Goal: Task Accomplishment & Management: Complete application form

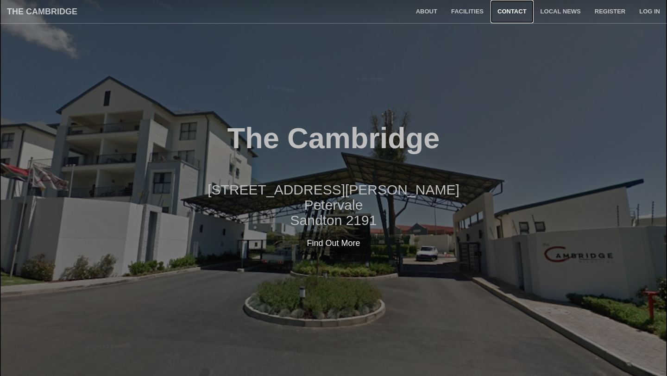
click at [510, 13] on link "Contact" at bounding box center [512, 11] width 43 height 23
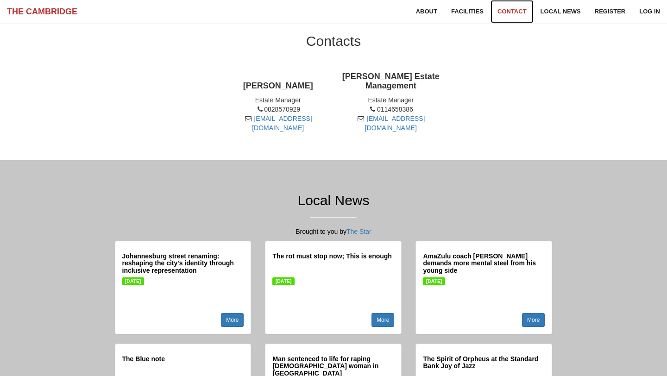
scroll to position [658, 0]
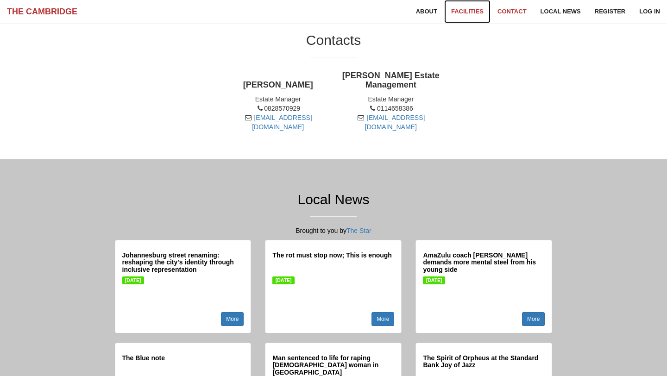
click at [457, 14] on link "Facilities" at bounding box center [467, 11] width 46 height 23
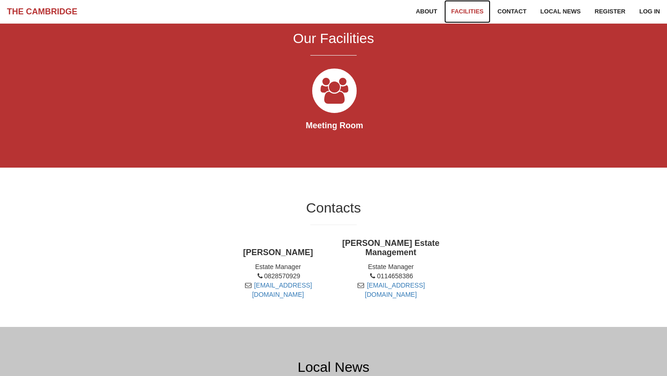
scroll to position [489, 0]
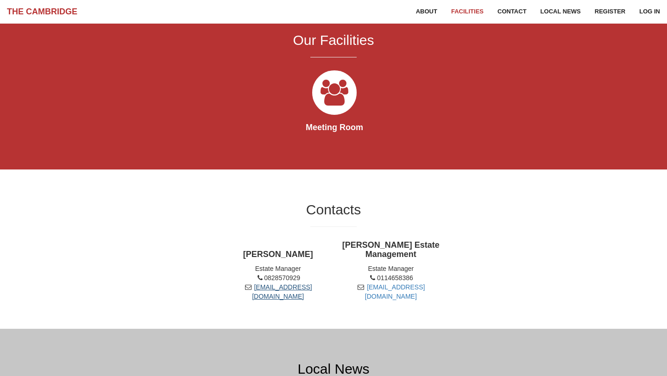
drag, startPoint x: 333, startPoint y: 296, endPoint x: 228, endPoint y: 296, distance: 104.7
click at [228, 296] on div "[PERSON_NAME] Estate Manager 0828570929 [EMAIL_ADDRESS][DOMAIN_NAME]" at bounding box center [277, 275] width 113 height 60
copy link "[EMAIL_ADDRESS][DOMAIN_NAME]"
click at [212, 71] on div "Meeting Room" at bounding box center [334, 107] width 452 height 80
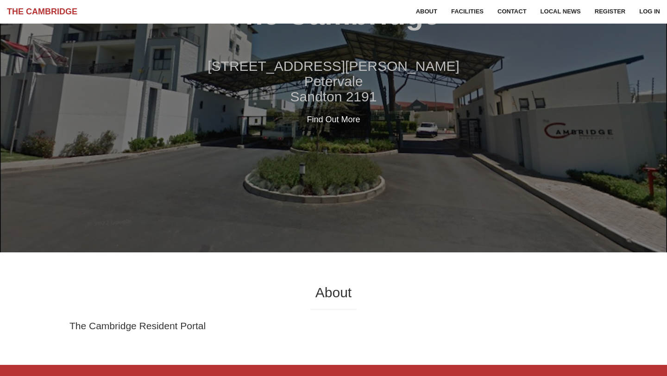
scroll to position [0, 0]
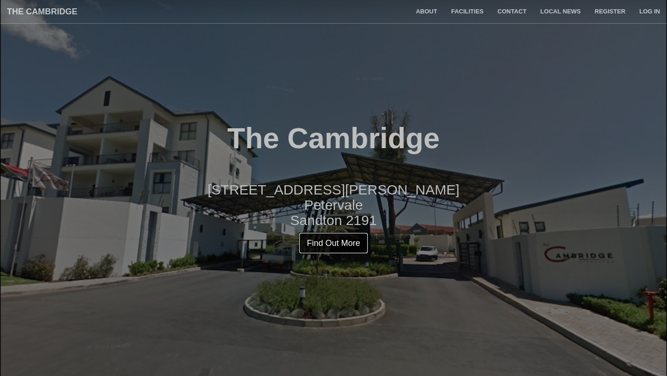
click at [348, 245] on link "Find Out More" at bounding box center [333, 243] width 69 height 21
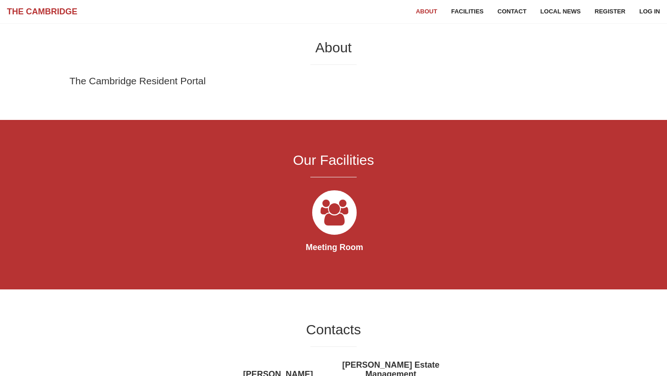
scroll to position [376, 0]
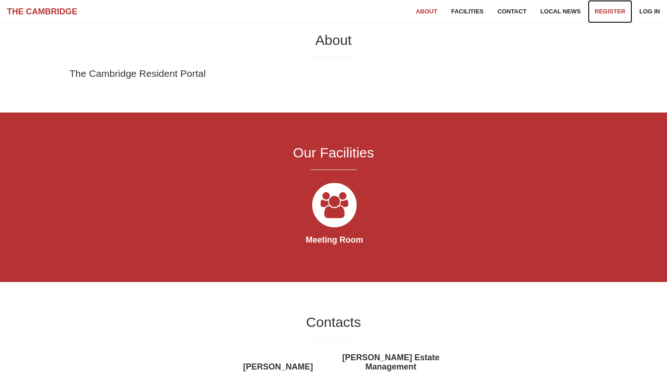
click at [608, 13] on link "Register" at bounding box center [610, 11] width 44 height 23
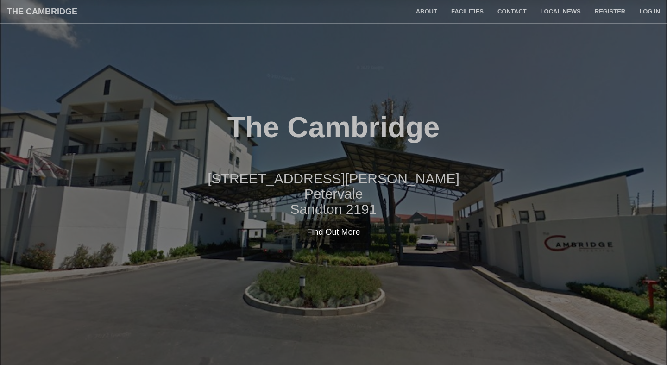
scroll to position [0, 0]
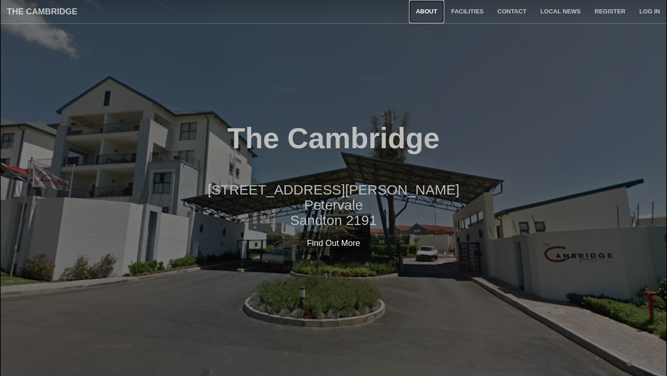
click at [427, 13] on link "About" at bounding box center [426, 11] width 35 height 23
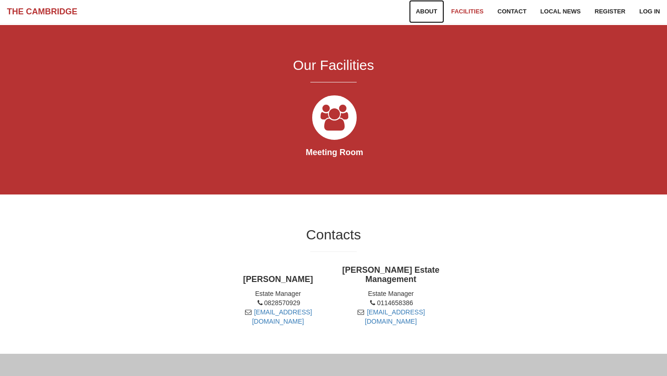
scroll to position [462, 0]
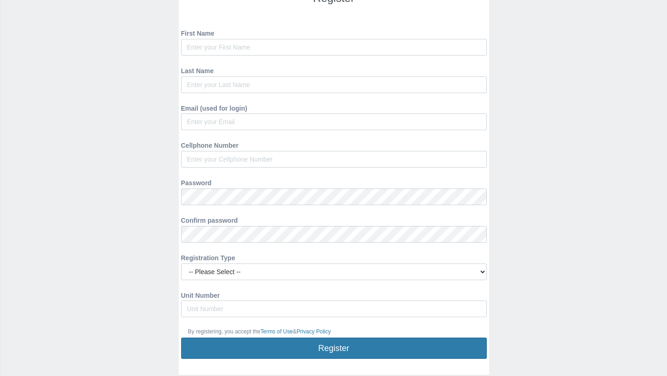
scroll to position [120, 0]
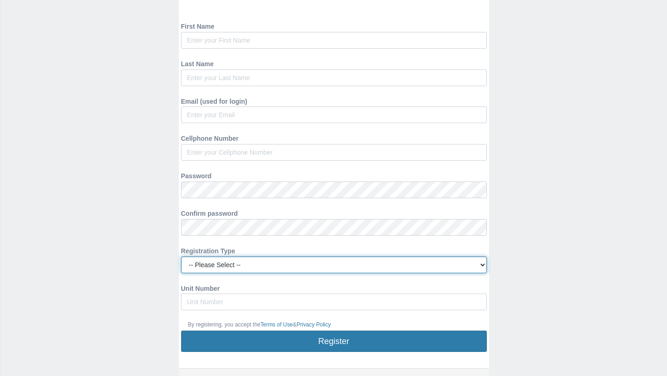
click at [481, 266] on select "-- Please Select -- Managing Agent/Estate Manager Trustee/Director Estate Agent…" at bounding box center [334, 265] width 306 height 17
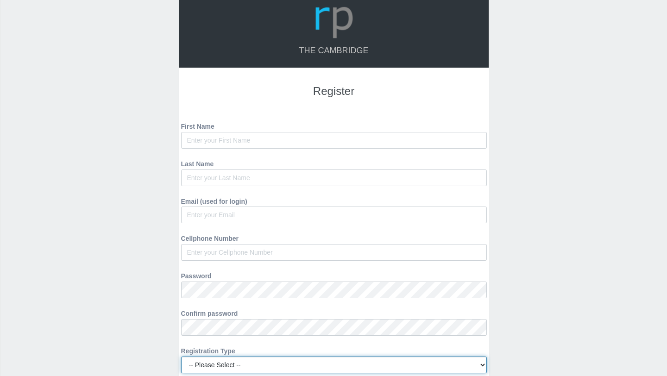
scroll to position [0, 0]
